Goal: Obtain resource: Download file/media

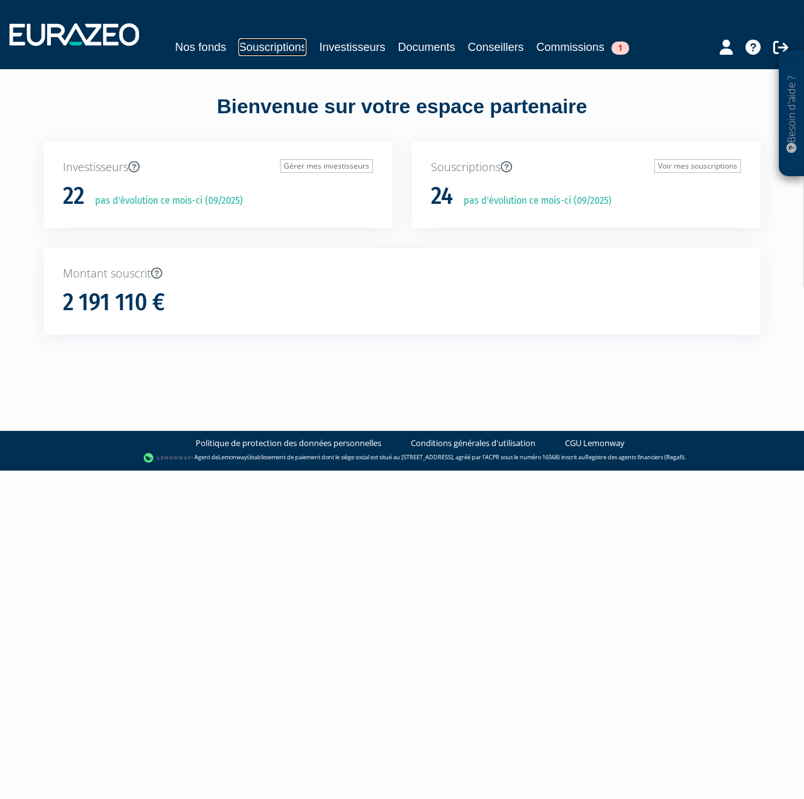
click at [289, 44] on link "Souscriptions" at bounding box center [272, 47] width 68 height 18
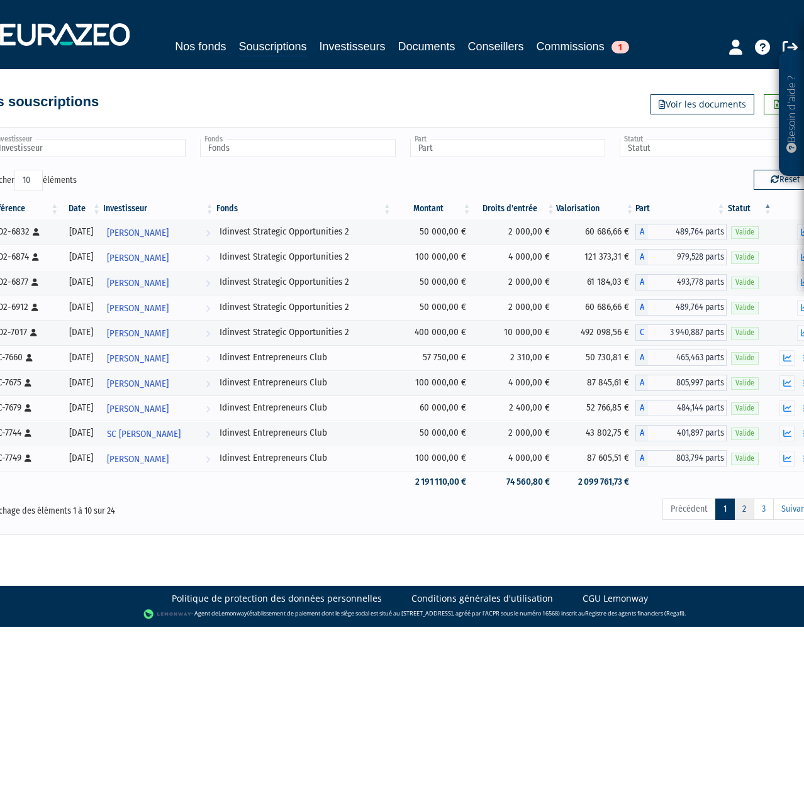
click at [738, 509] on link "2" at bounding box center [744, 509] width 20 height 21
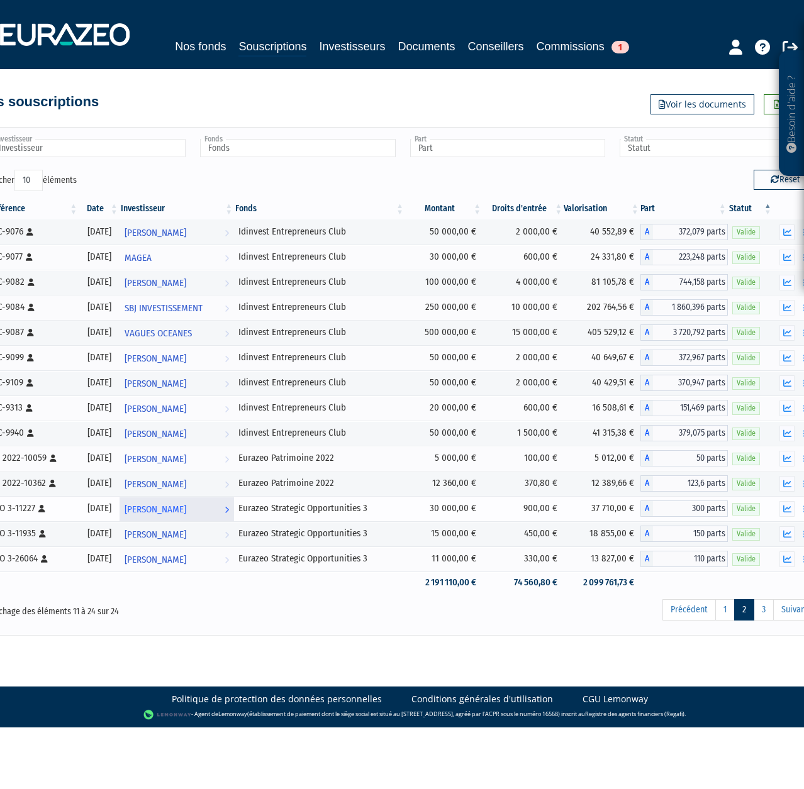
click at [224, 510] on link "[PERSON_NAME] Voir l'investisseur" at bounding box center [176, 508] width 115 height 25
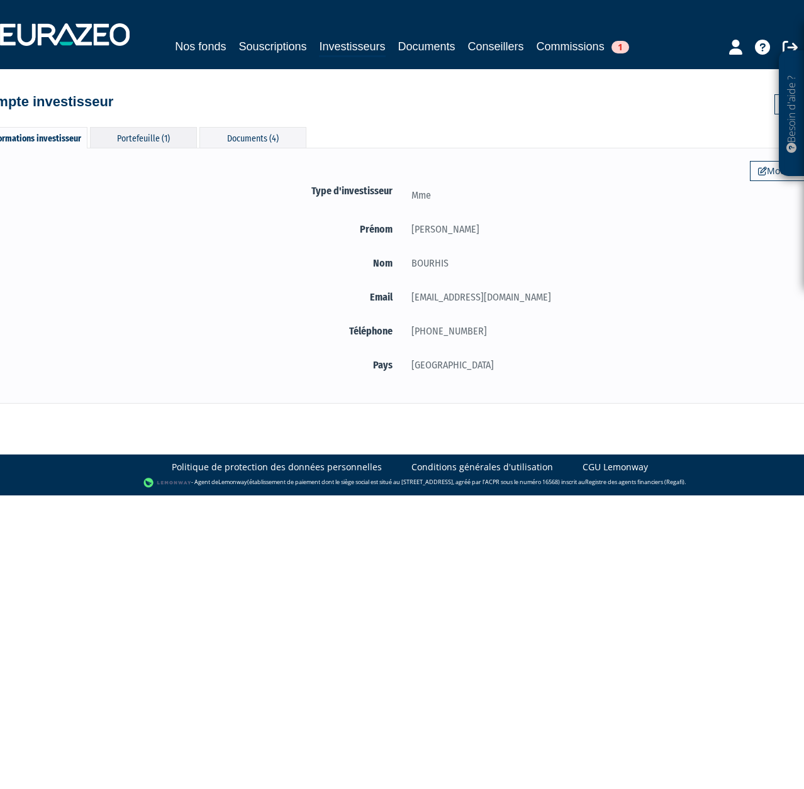
click at [165, 140] on div "Portefeuille (1)" at bounding box center [143, 137] width 107 height 21
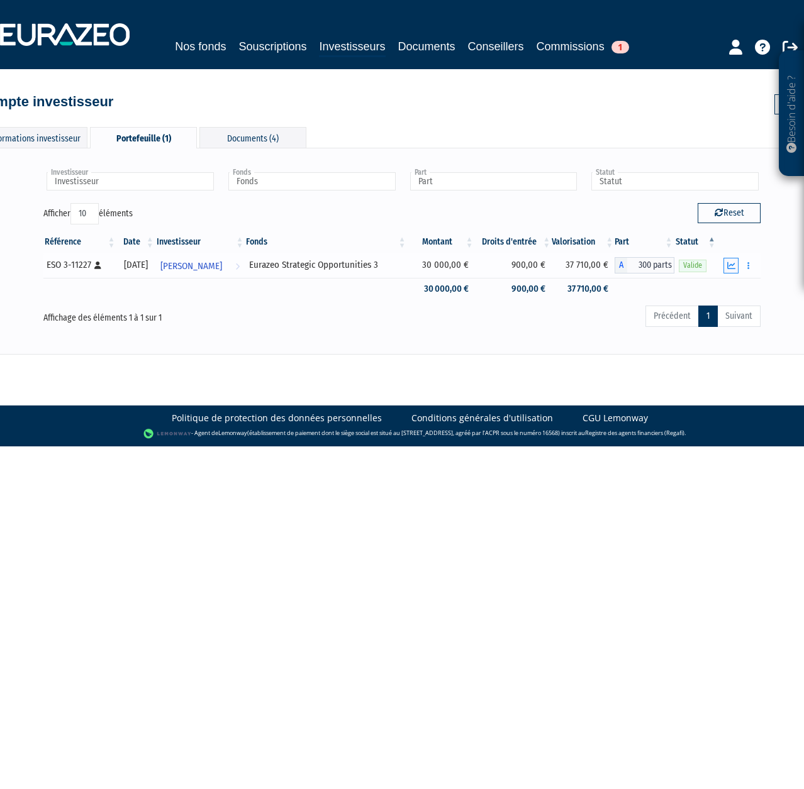
click at [734, 269] on button "button" at bounding box center [730, 266] width 15 height 16
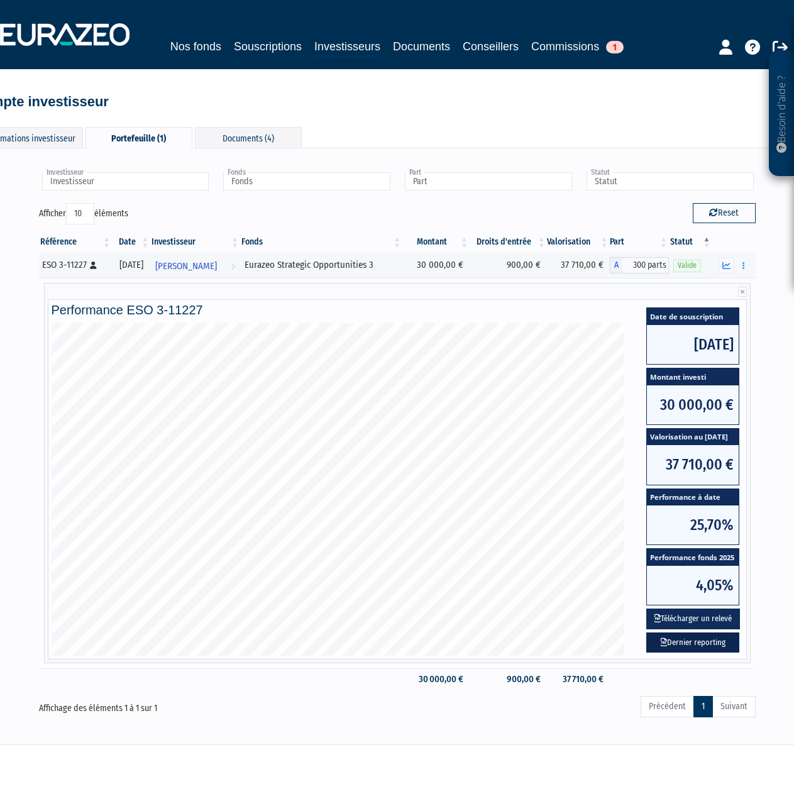
click at [694, 645] on link "Dernier reporting" at bounding box center [692, 643] width 93 height 21
click at [702, 619] on button "Télécharger un relevé" at bounding box center [693, 619] width 94 height 21
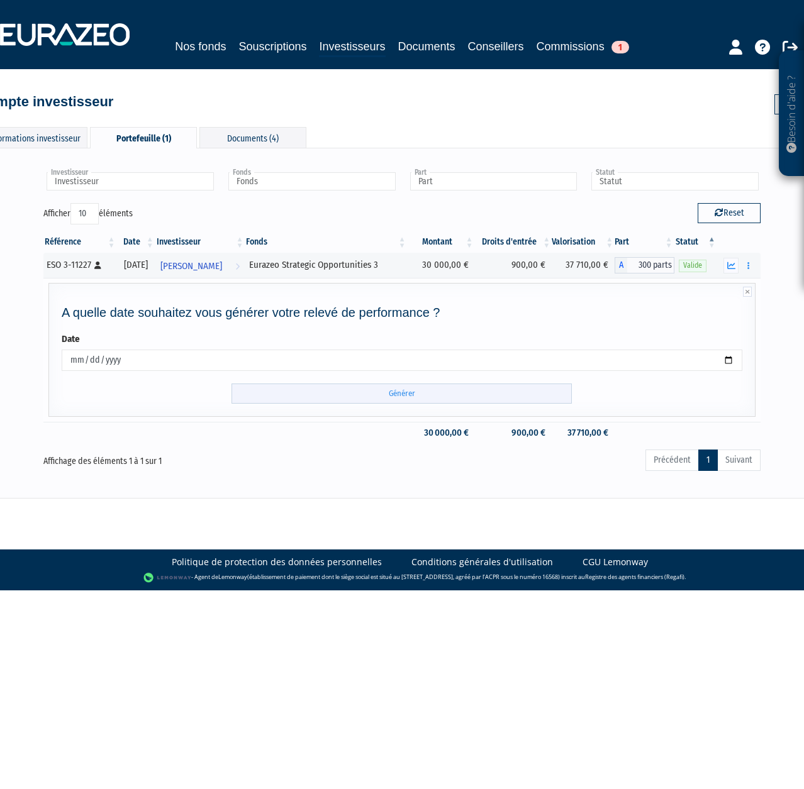
click at [382, 394] on input "Générer" at bounding box center [401, 394] width 340 height 21
